Goal: Transaction & Acquisition: Subscribe to service/newsletter

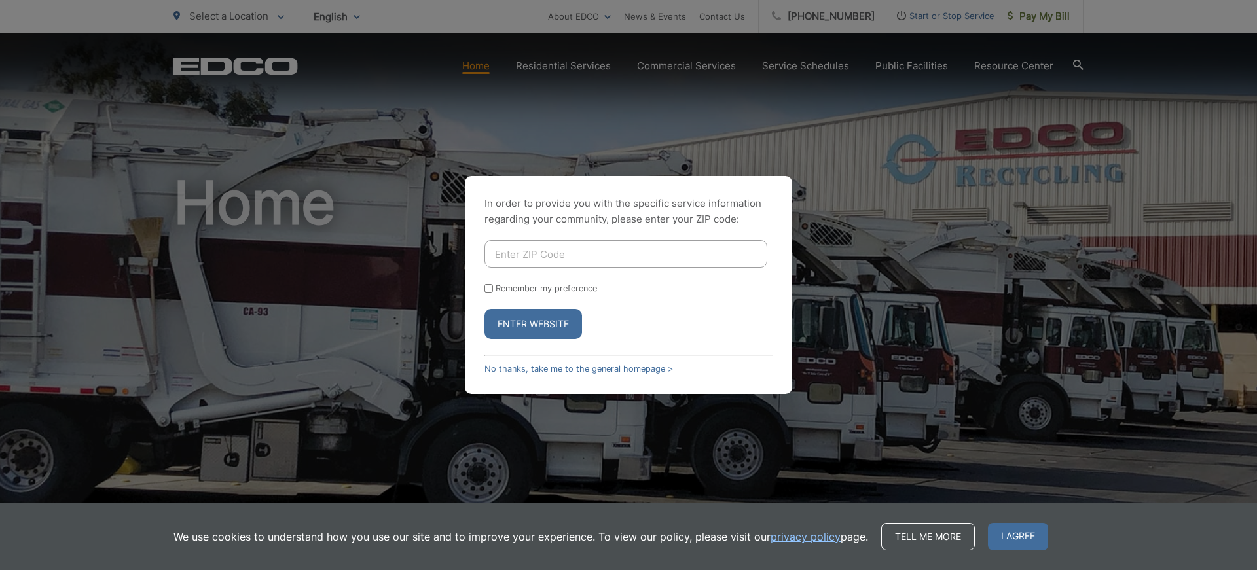
click at [554, 251] on input "Enter ZIP Code" at bounding box center [625, 253] width 283 height 27
type input "92028"
click at [490, 291] on input "Remember my preference" at bounding box center [488, 288] width 9 height 9
checkbox input "true"
click at [549, 325] on button "Enter Website" at bounding box center [533, 324] width 98 height 30
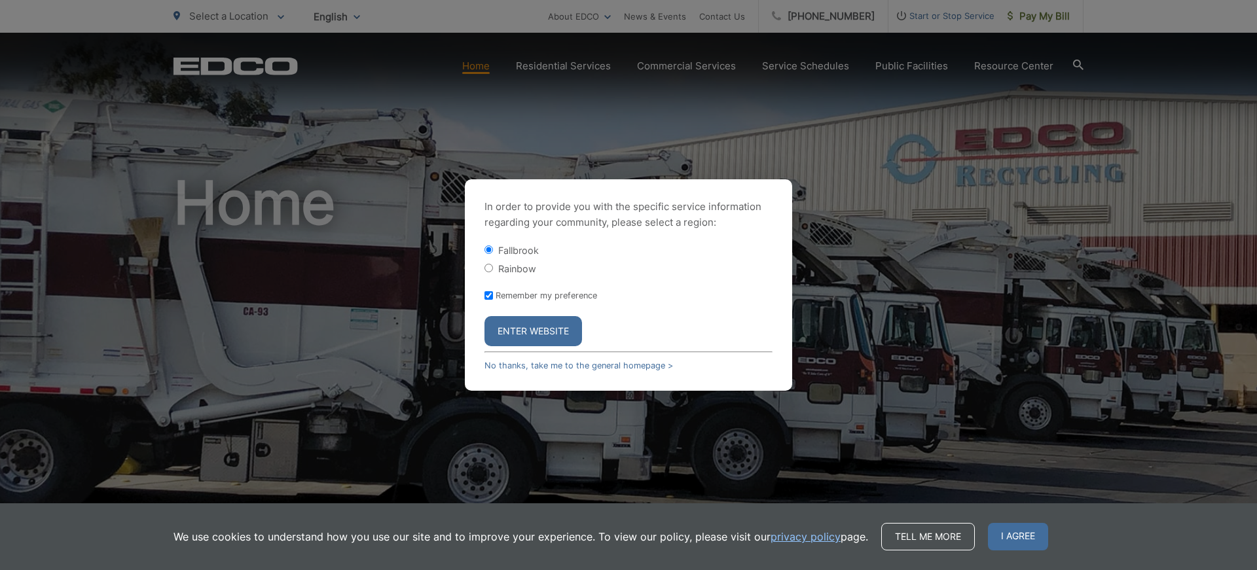
click at [549, 325] on button "Enter Website" at bounding box center [533, 331] width 98 height 30
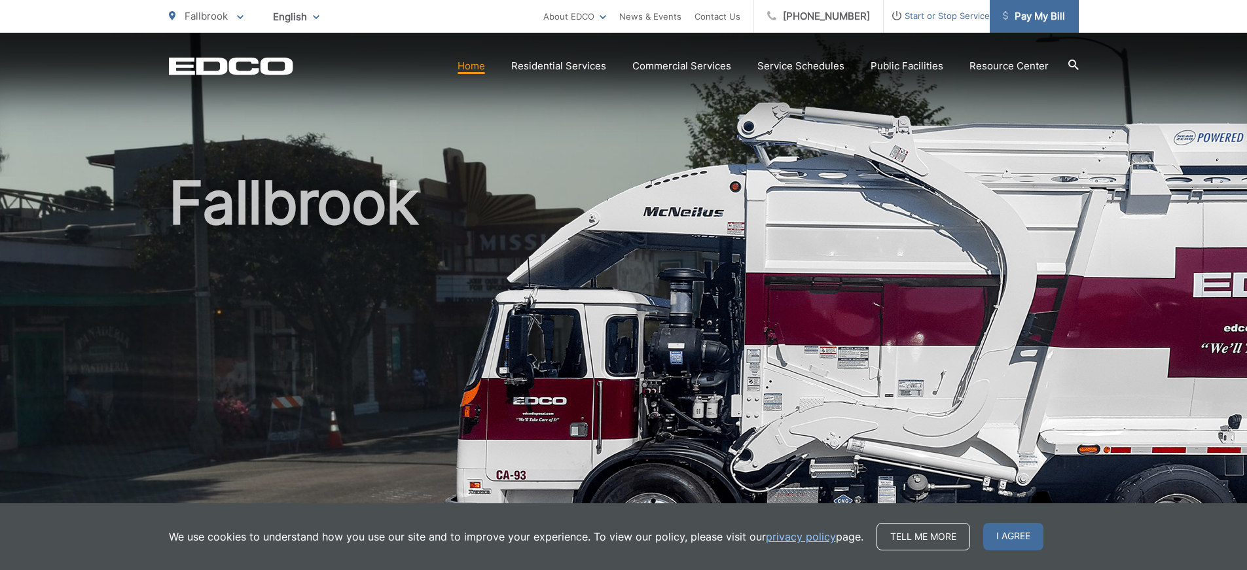
click at [1035, 19] on span "Pay My Bill" at bounding box center [1034, 17] width 62 height 16
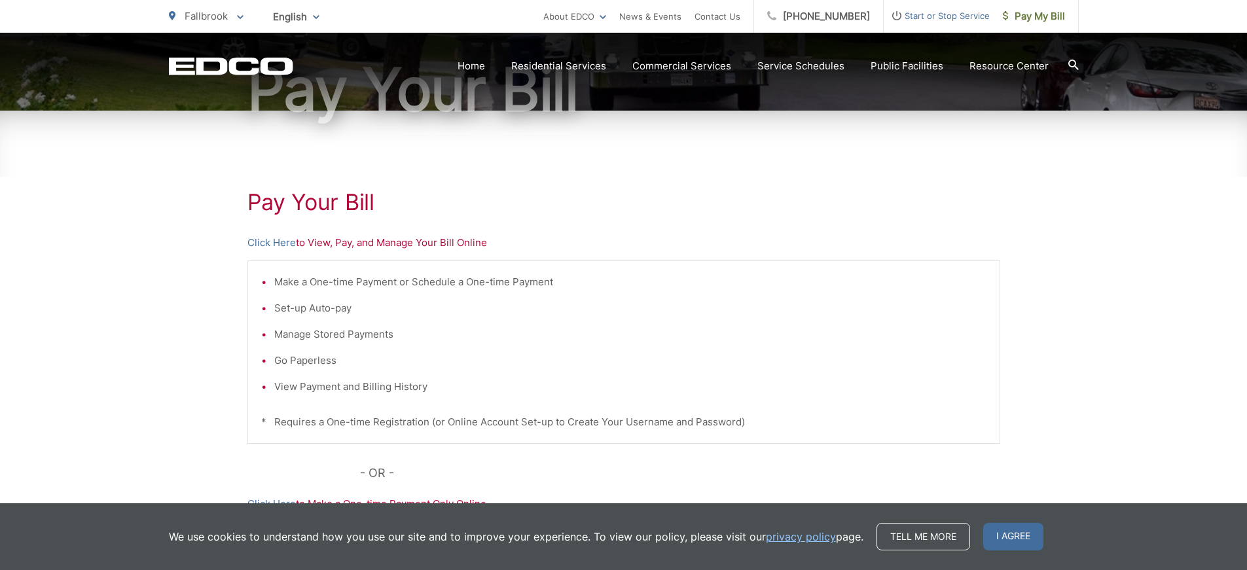
scroll to position [196, 0]
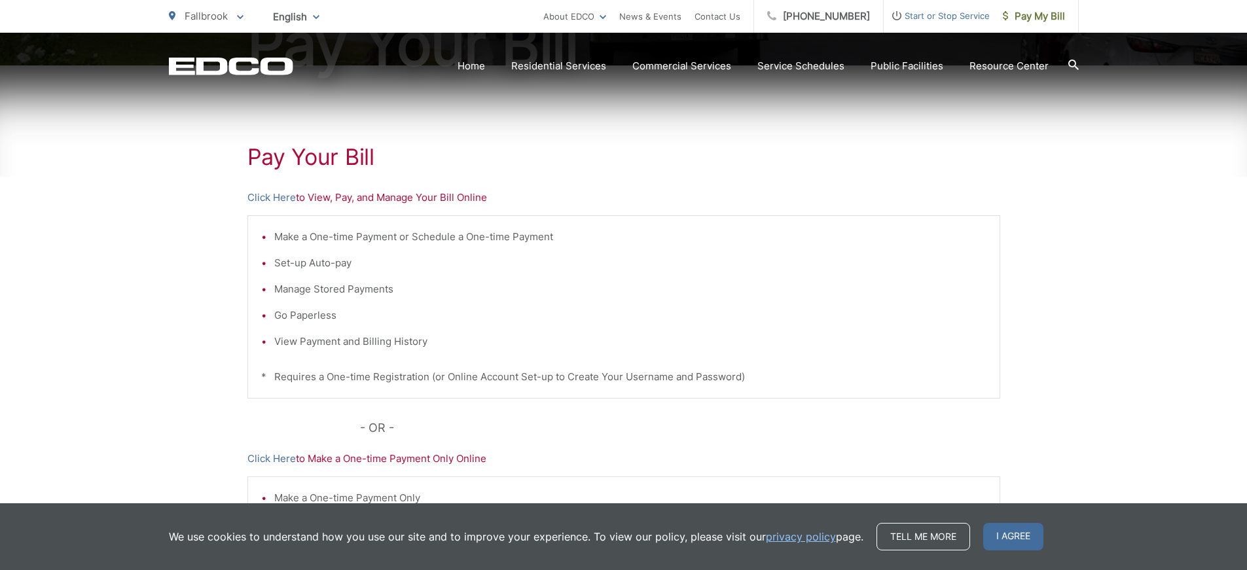
click at [322, 196] on p "Click Here to View, Pay, and Manage Your Bill Online" at bounding box center [623, 198] width 753 height 16
click at [262, 197] on link "Click Here" at bounding box center [271, 198] width 48 height 16
click at [319, 266] on li "Set-up Auto-pay" at bounding box center [630, 263] width 712 height 16
